Goal: Task Accomplishment & Management: Use online tool/utility

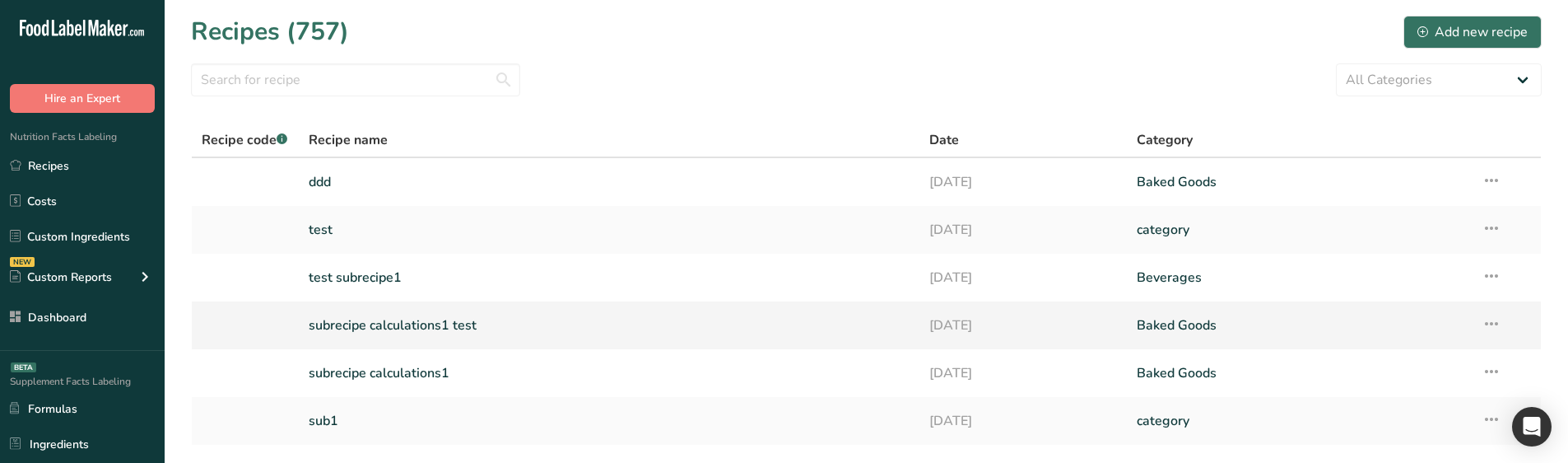
click at [422, 331] on link "subrecipe calculations1 test" at bounding box center [609, 325] width 602 height 35
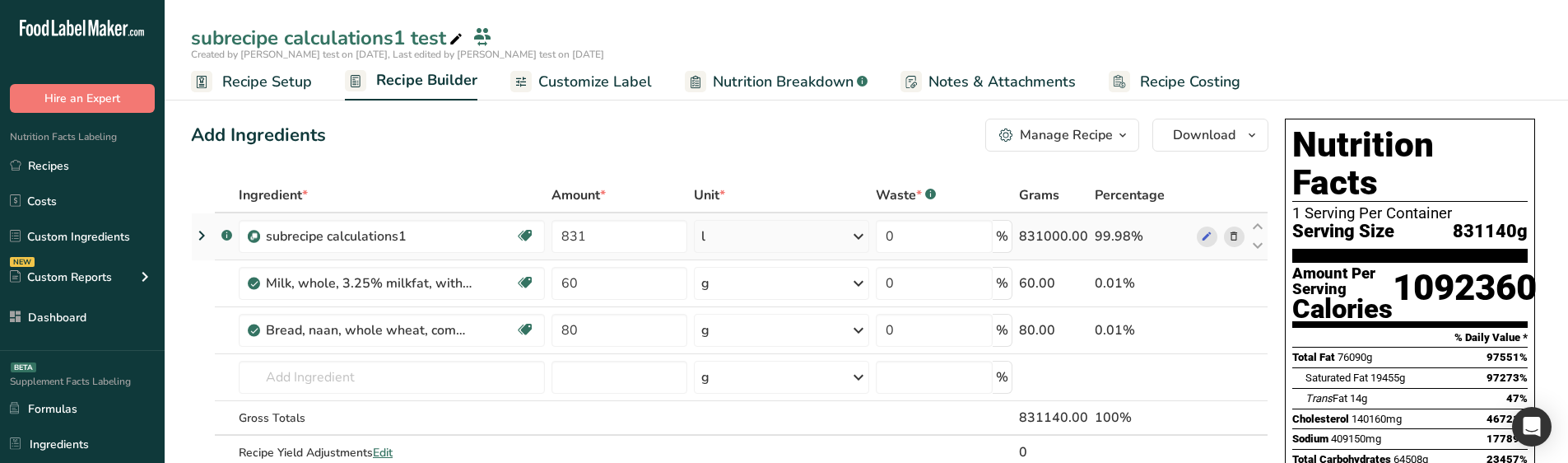
click at [195, 238] on icon at bounding box center [201, 235] width 20 height 29
click at [198, 237] on icon at bounding box center [201, 235] width 20 height 29
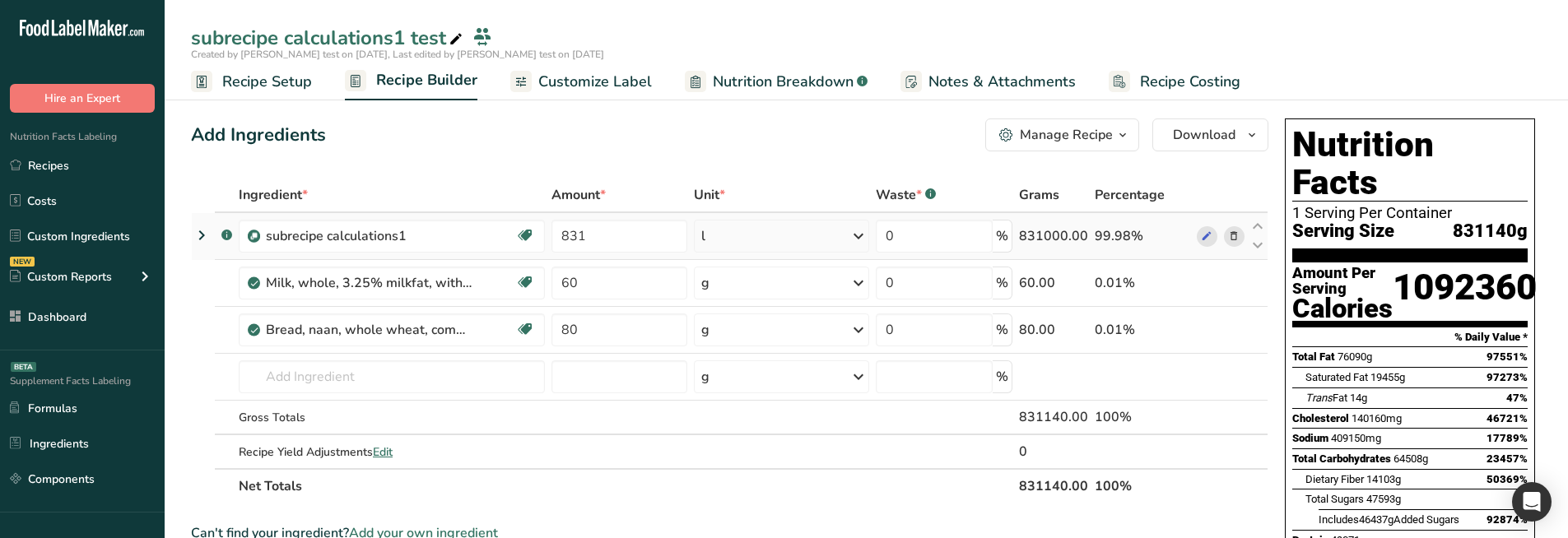
click at [209, 239] on icon at bounding box center [201, 234] width 20 height 29
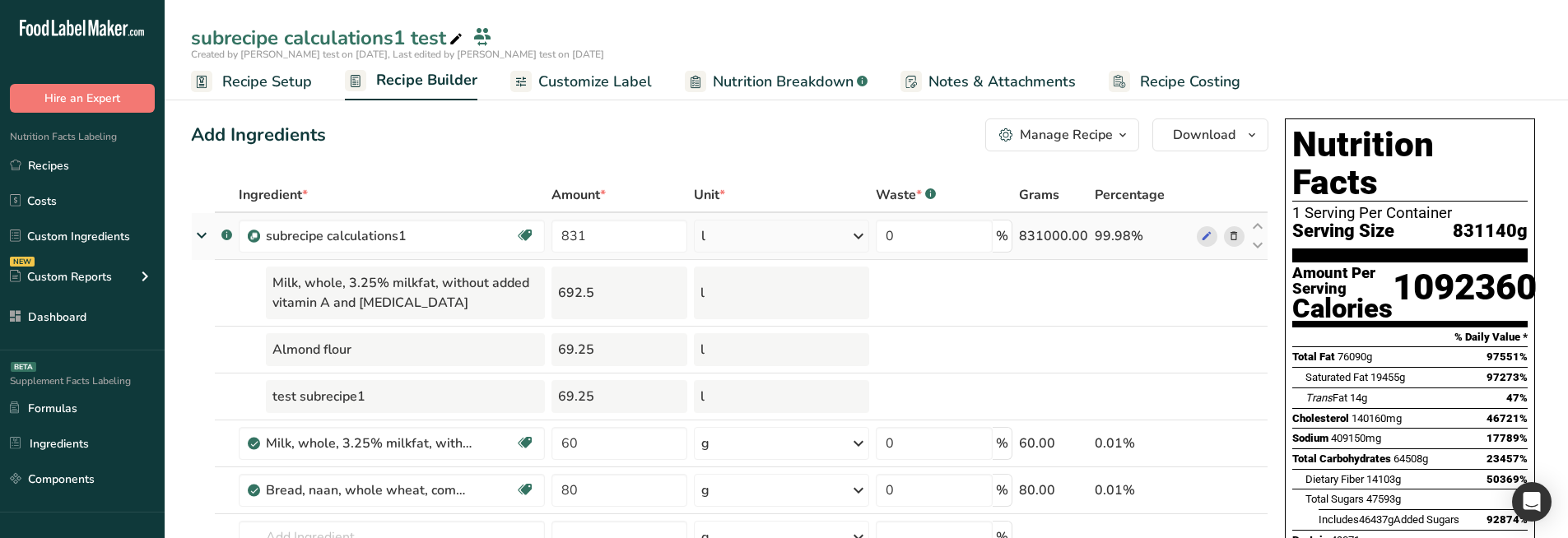
click at [197, 237] on icon at bounding box center [201, 235] width 29 height 20
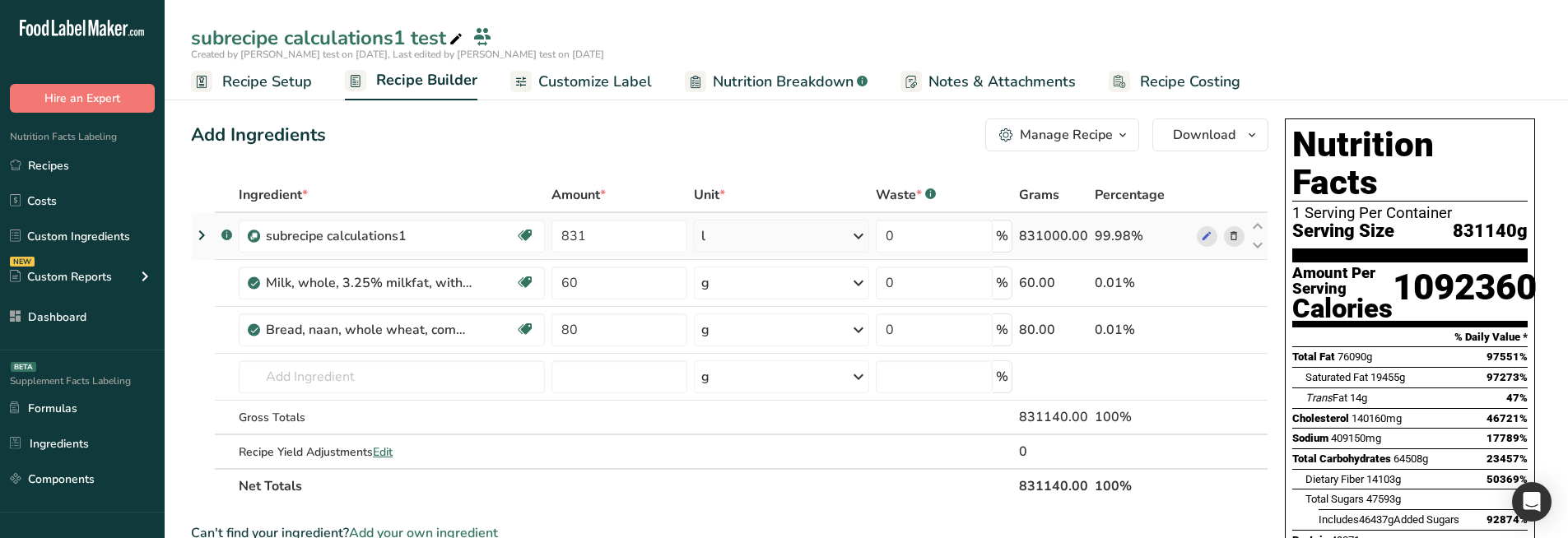
click at [196, 236] on icon at bounding box center [201, 234] width 20 height 29
